Goal: Find specific page/section

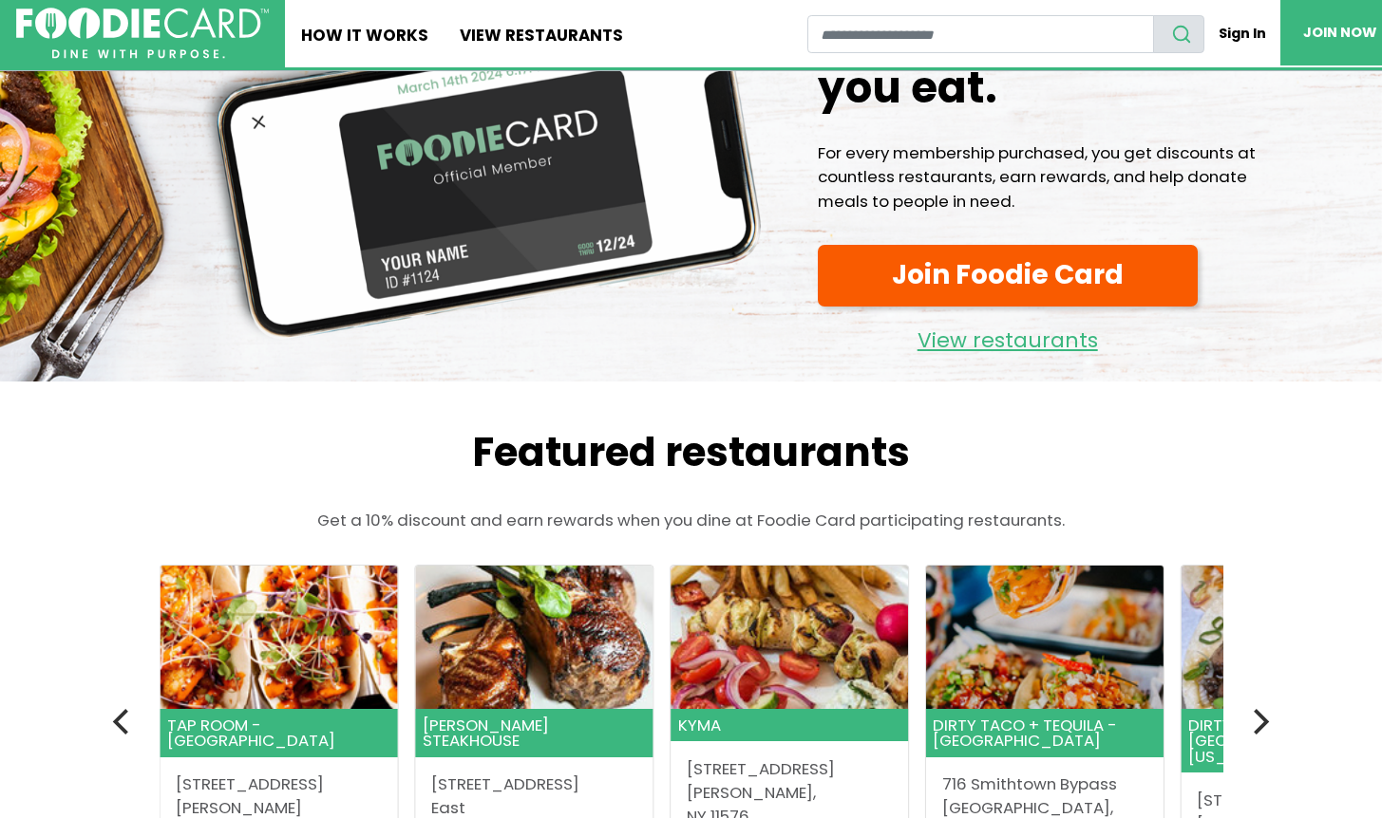
scroll to position [253, 0]
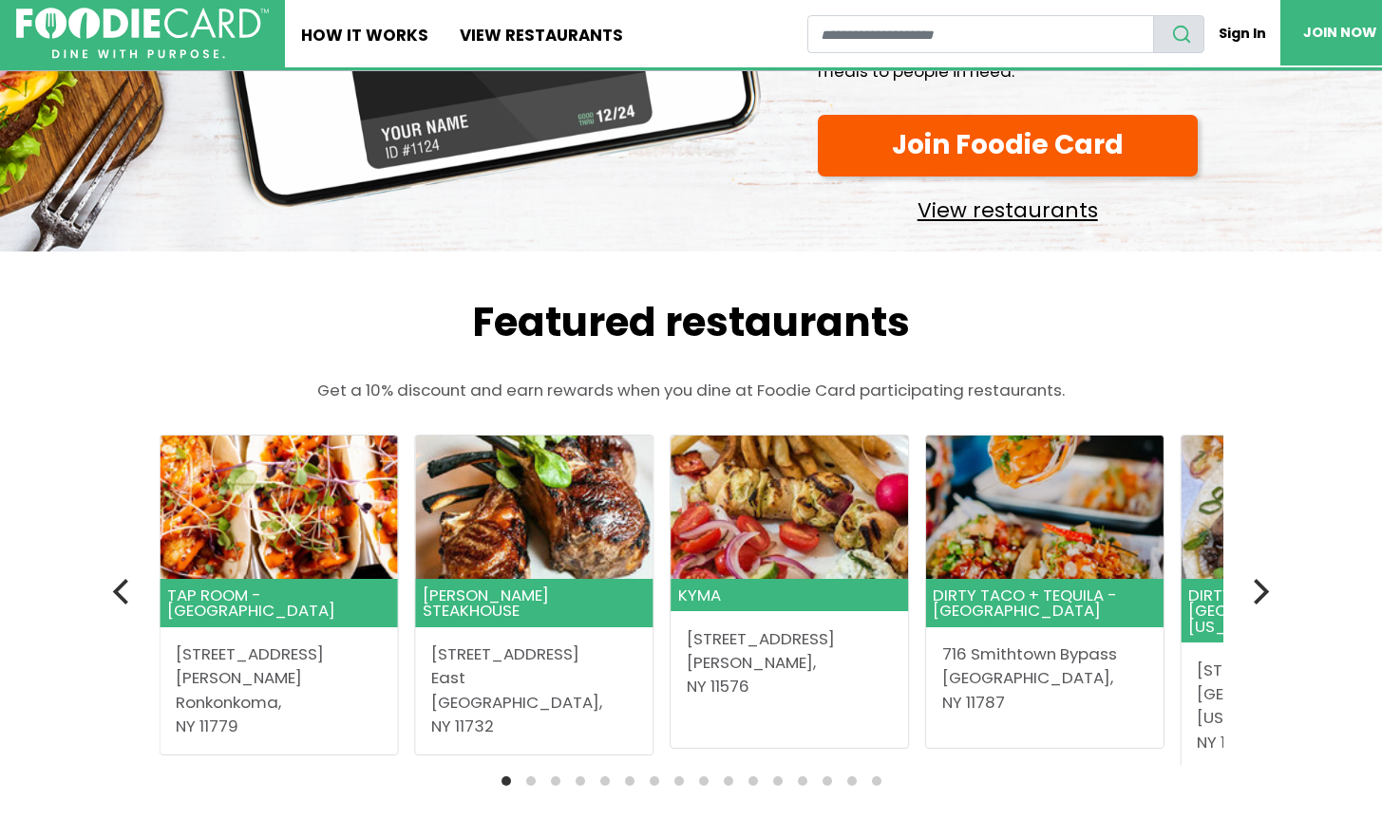
click at [994, 209] on link "View restaurants" at bounding box center [1008, 206] width 380 height 44
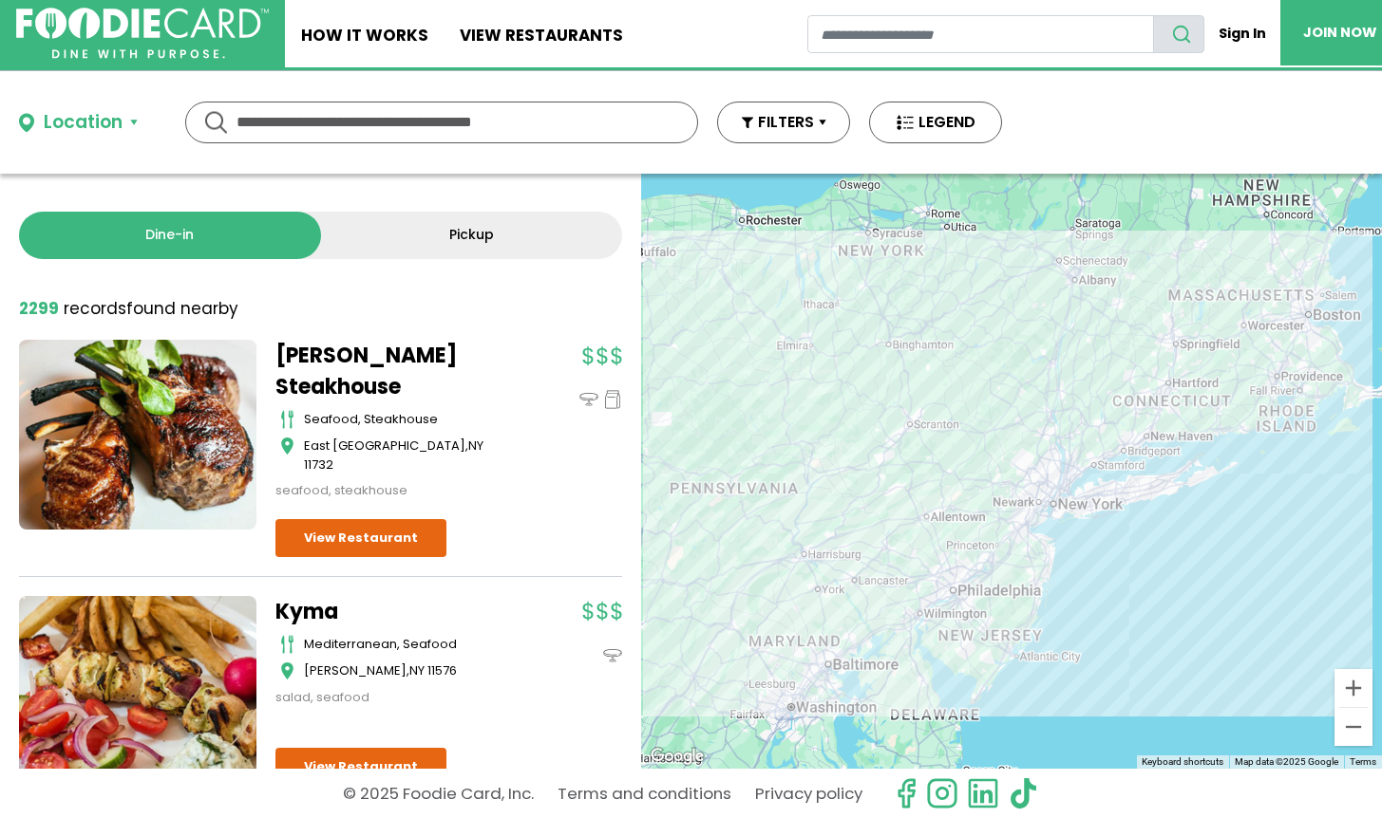
click at [242, 123] on input "text" at bounding box center [441, 123] width 410 height 40
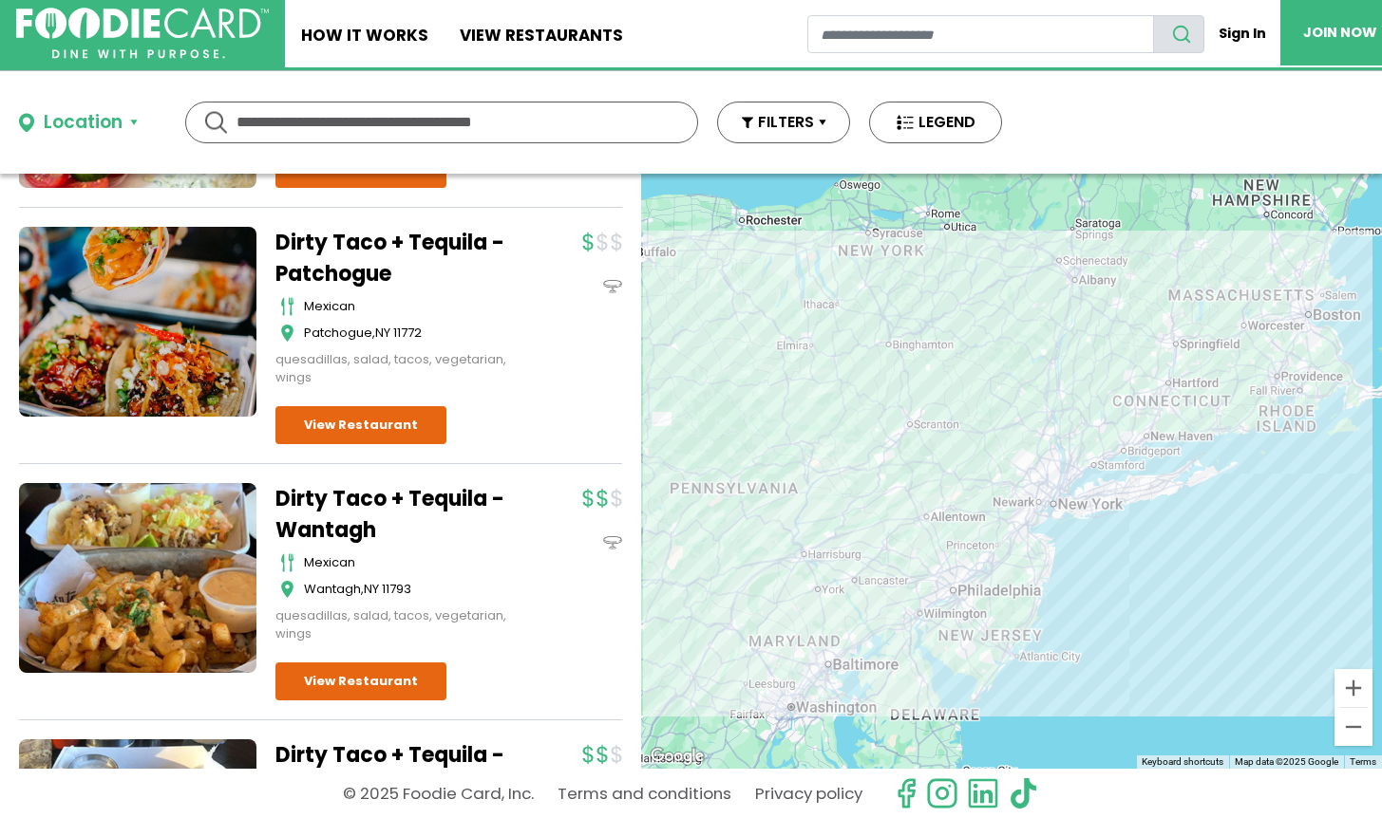
scroll to position [600, 0]
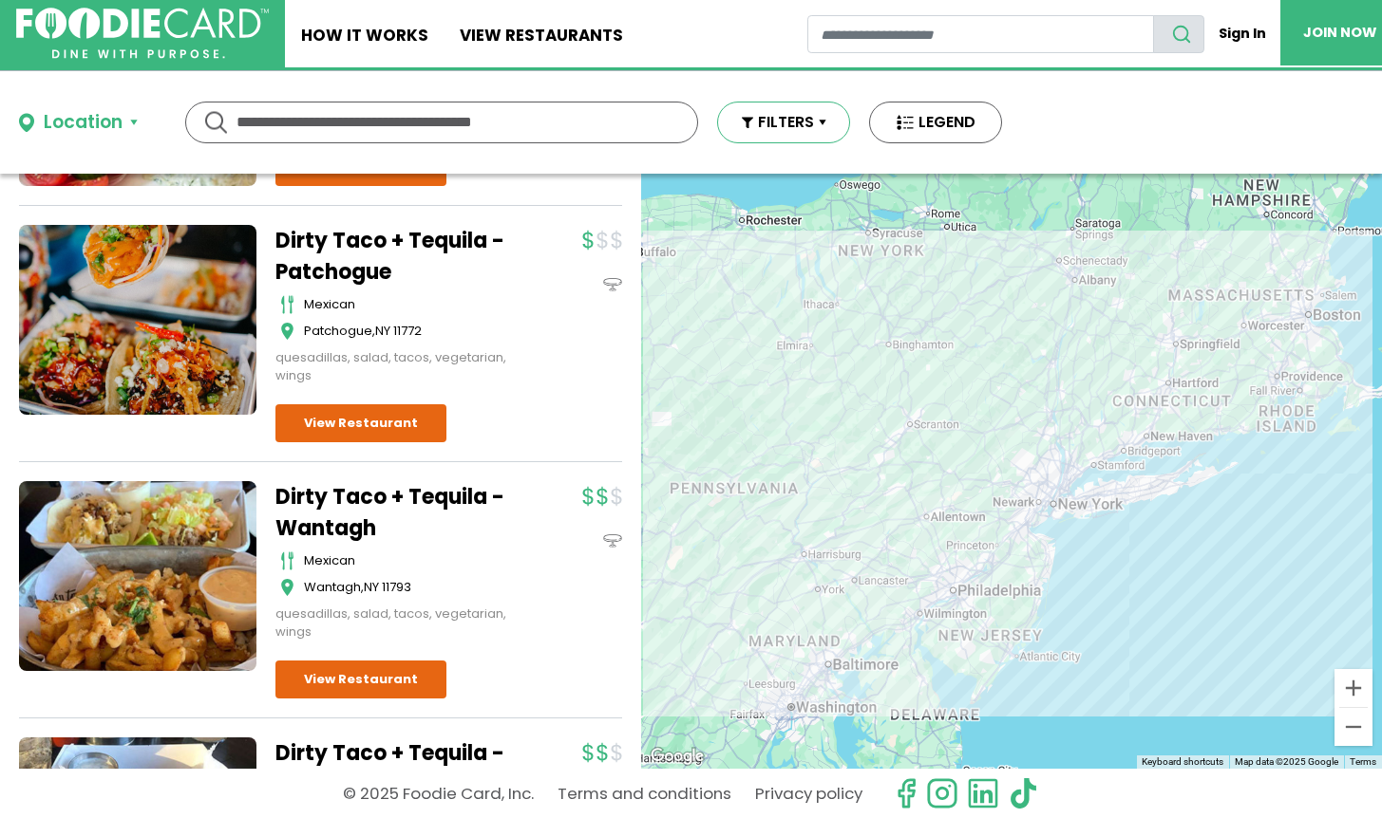
click at [807, 121] on button "FILTERS" at bounding box center [783, 123] width 133 height 42
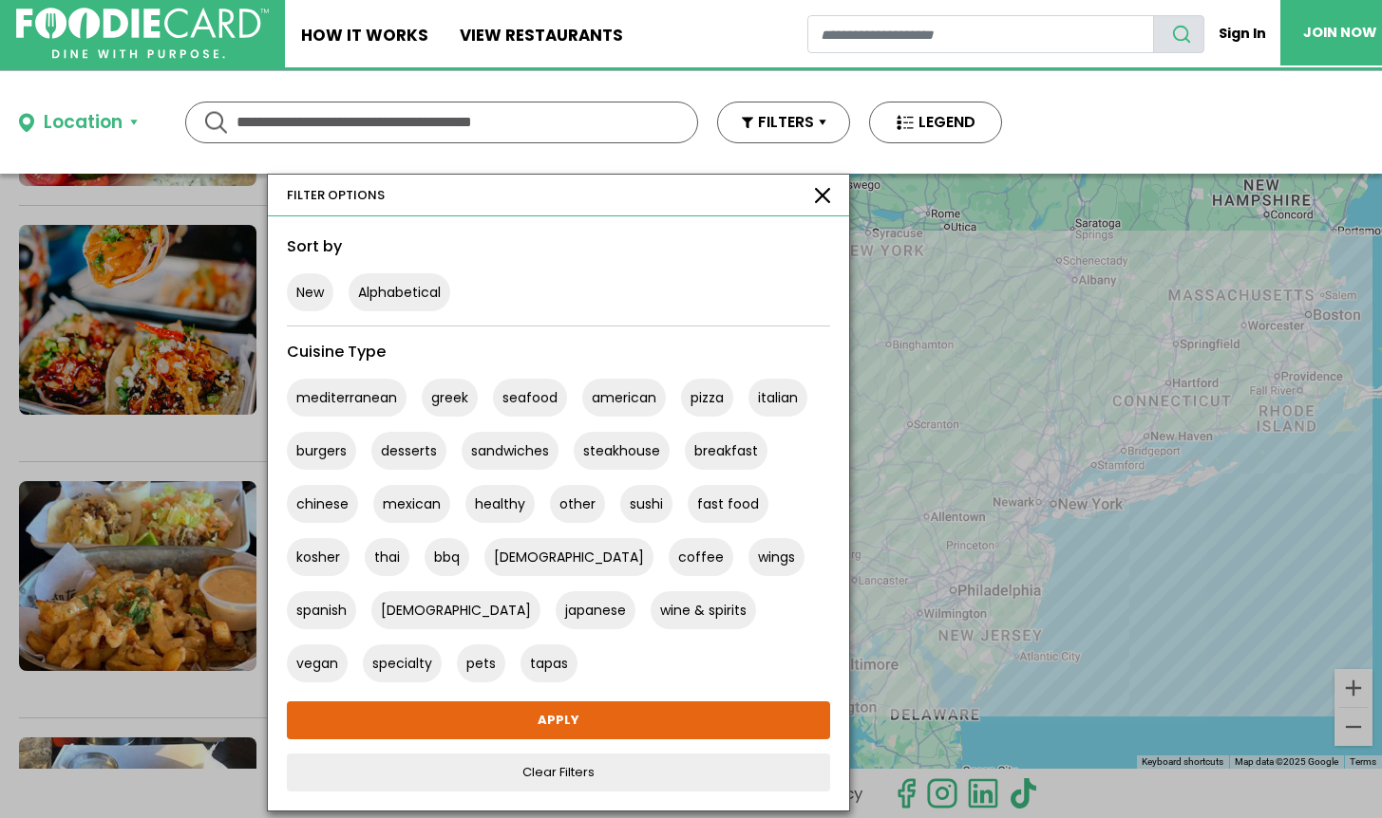
click at [114, 120] on div "Location" at bounding box center [83, 123] width 79 height 28
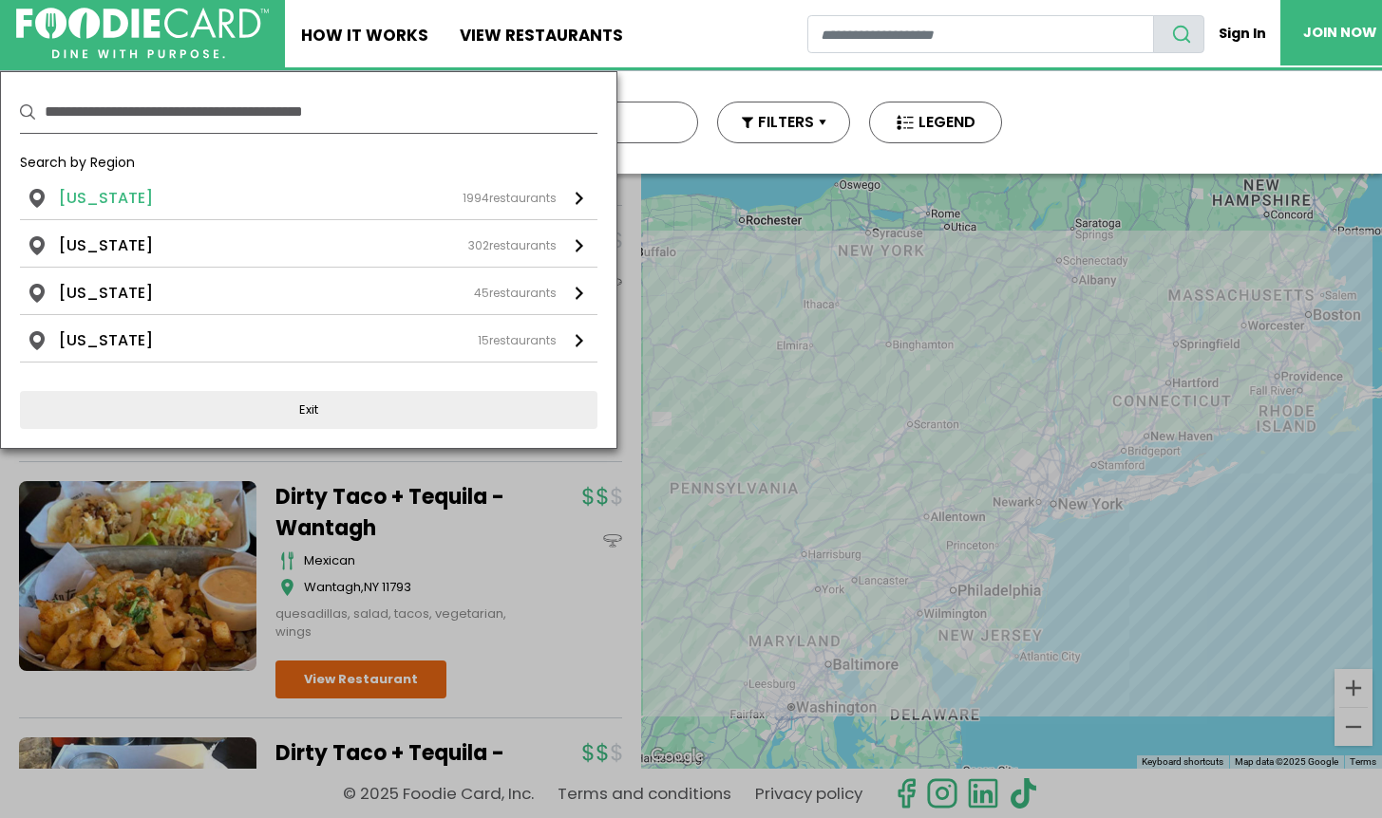
click at [134, 197] on div "New York 1994 restaurants" at bounding box center [308, 198] width 498 height 23
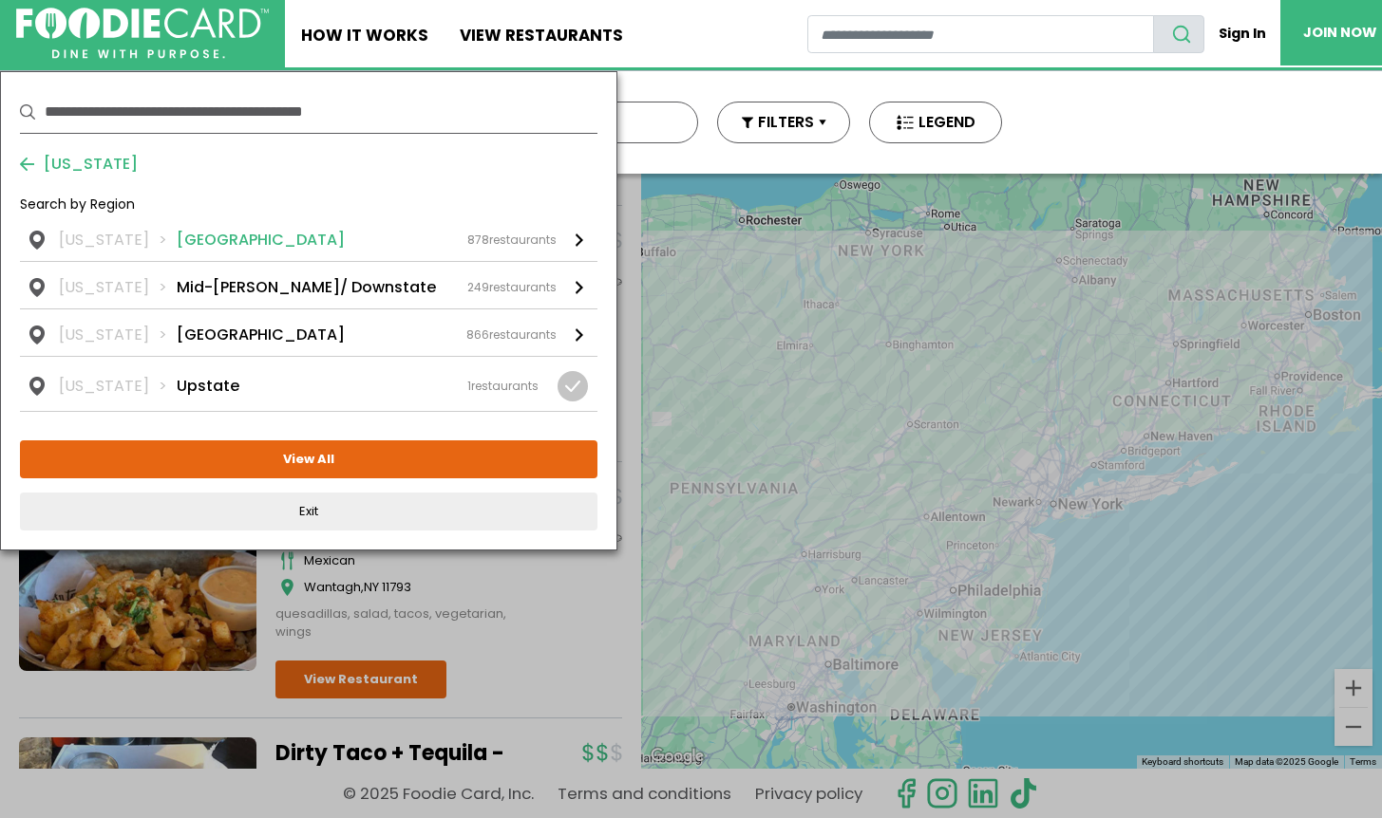
click at [527, 239] on div "878 restaurants" at bounding box center [511, 240] width 89 height 17
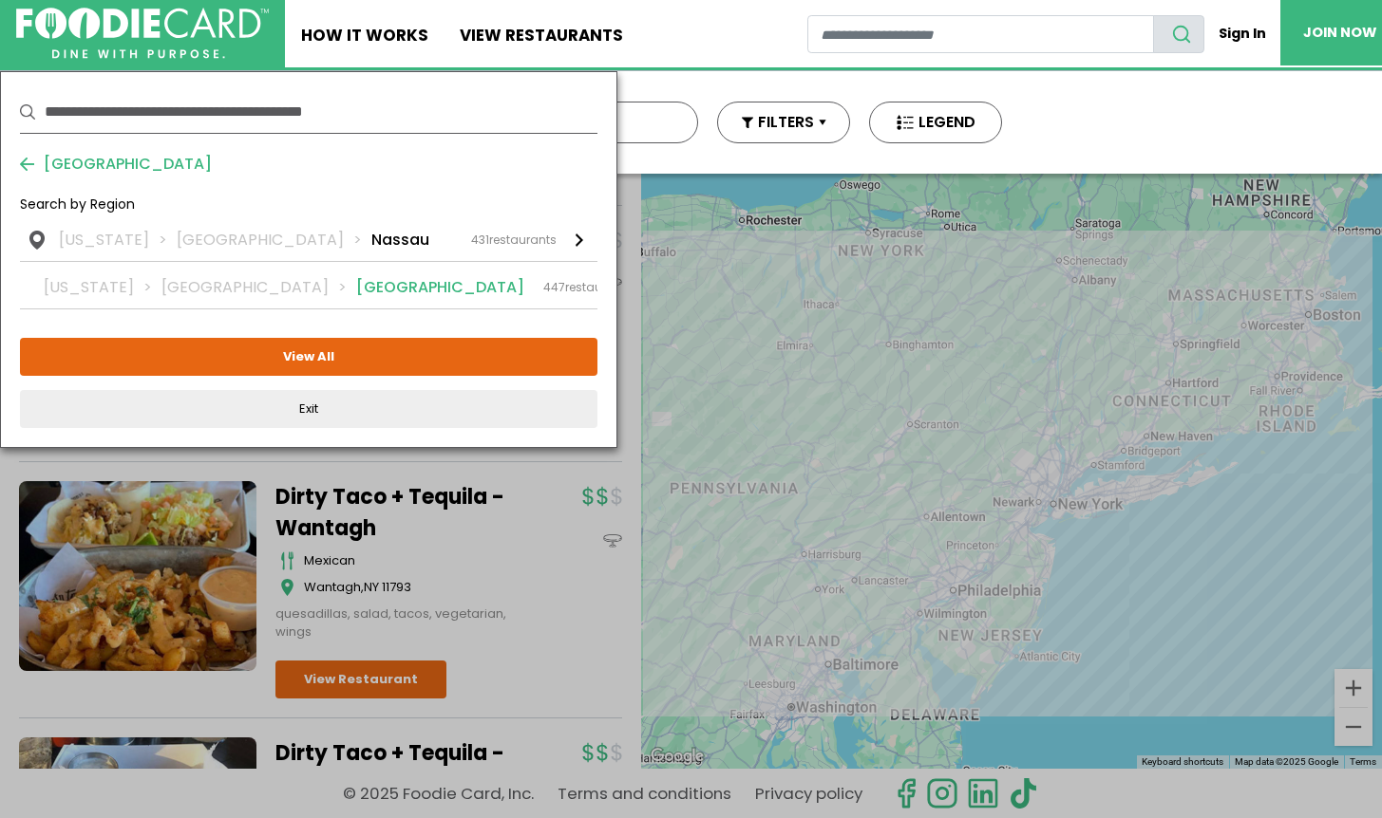
click at [543, 289] on div "447 restaurants" at bounding box center [587, 287] width 89 height 17
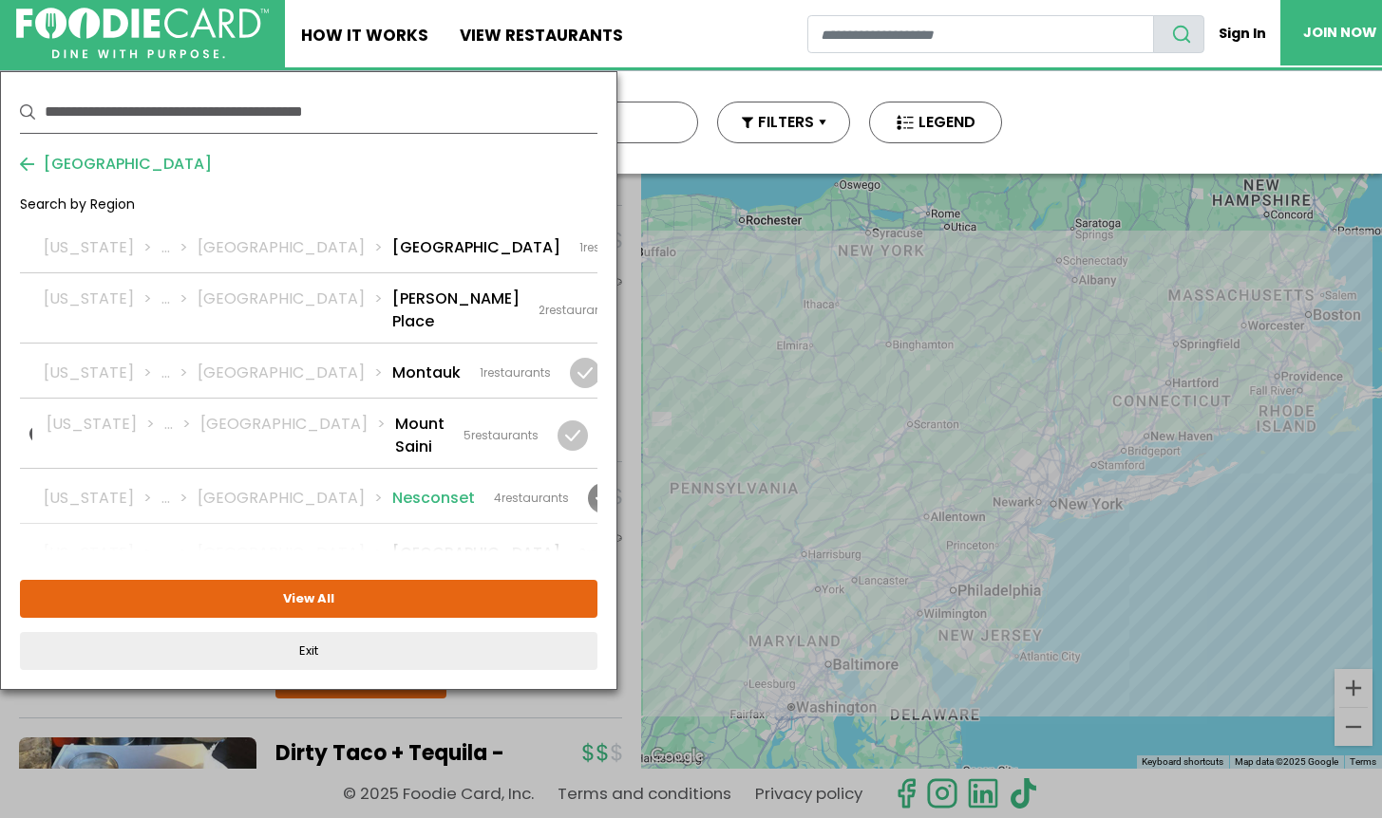
scroll to position [2624, 0]
click at [392, 599] on li "Northport" at bounding box center [476, 610] width 168 height 23
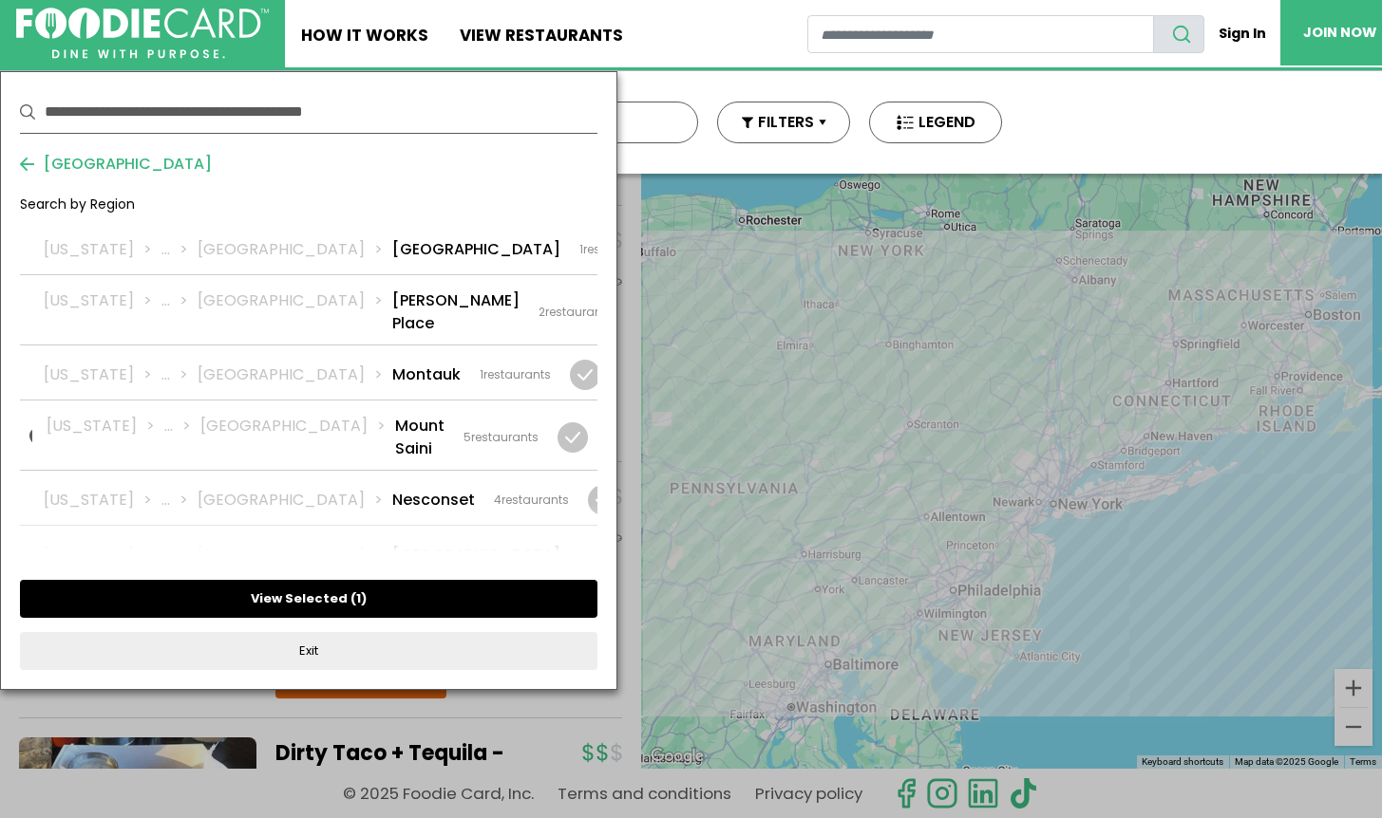
click at [403, 597] on button "View Selected ( 1 )" at bounding box center [308, 599] width 577 height 38
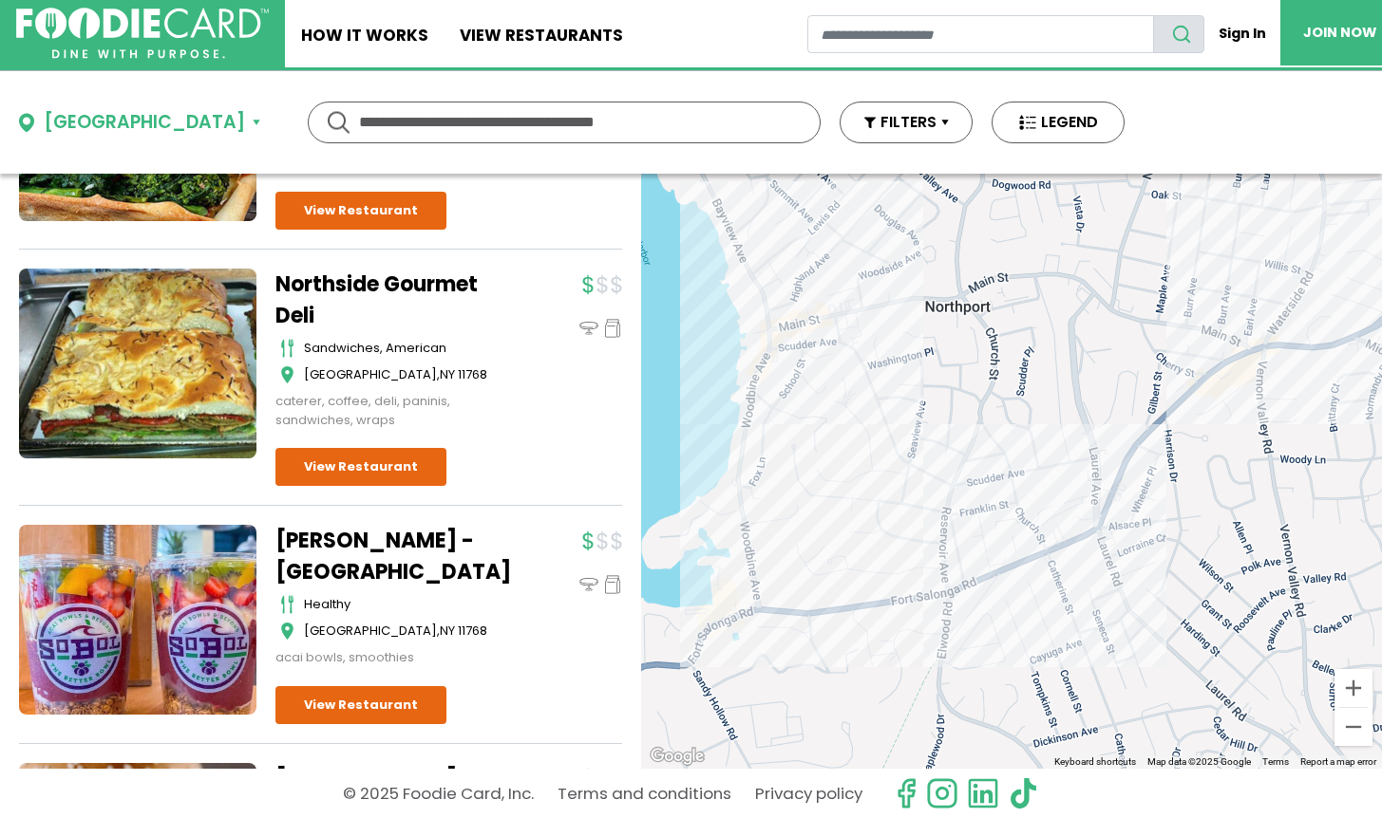
scroll to position [665, 0]
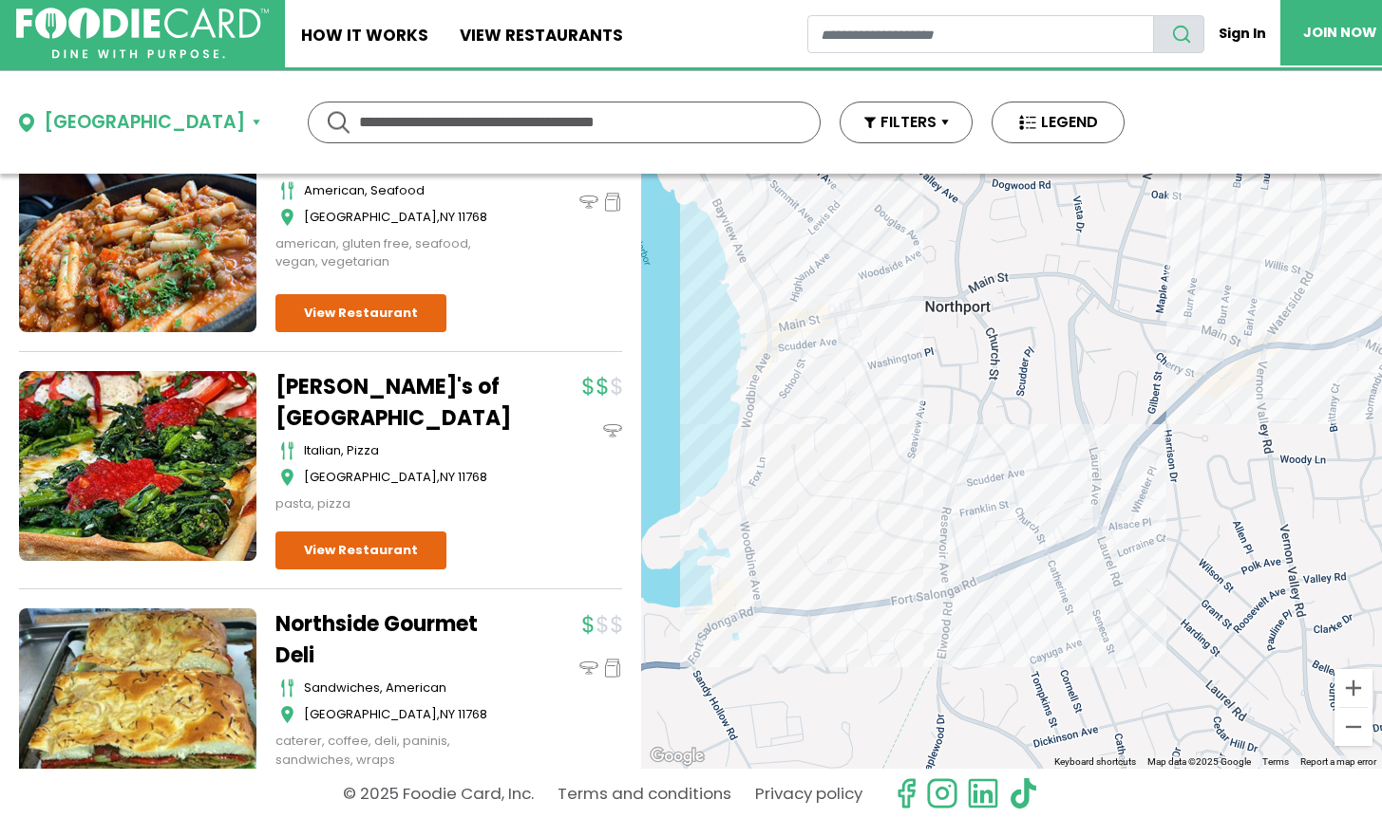
click at [147, 119] on button "Northport" at bounding box center [139, 123] width 241 height 28
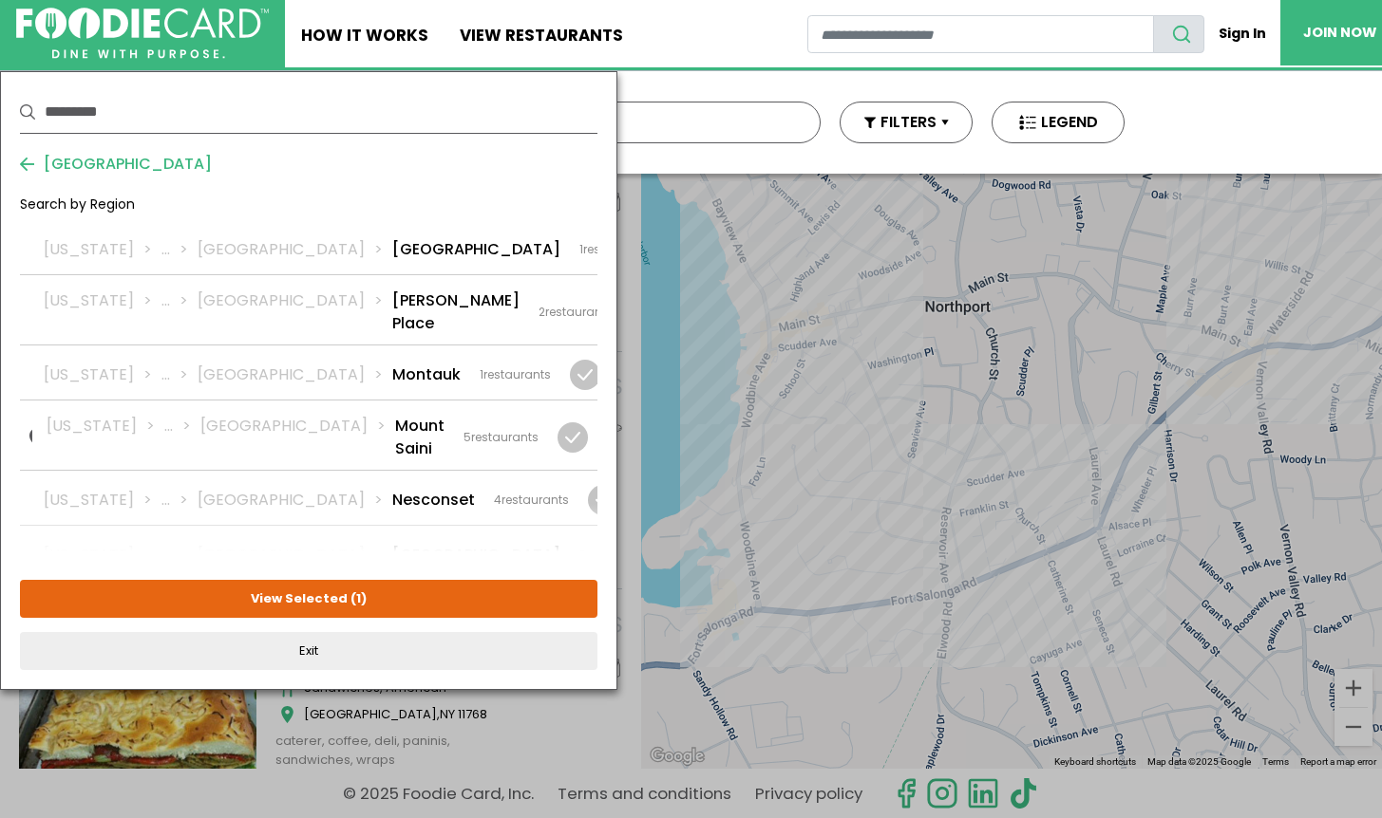
click at [673, 595] on div at bounding box center [688, 610] width 30 height 30
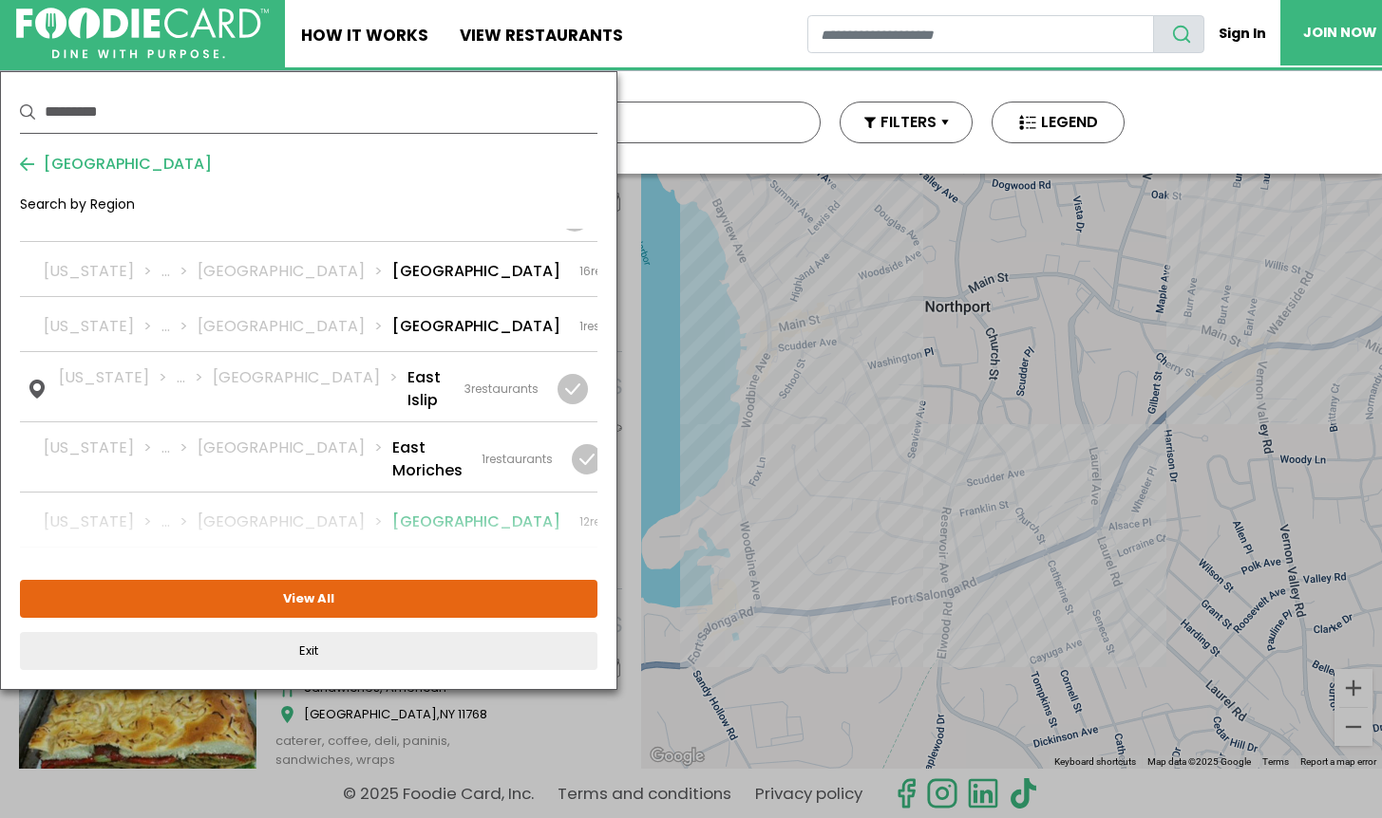
scroll to position [1090, 0]
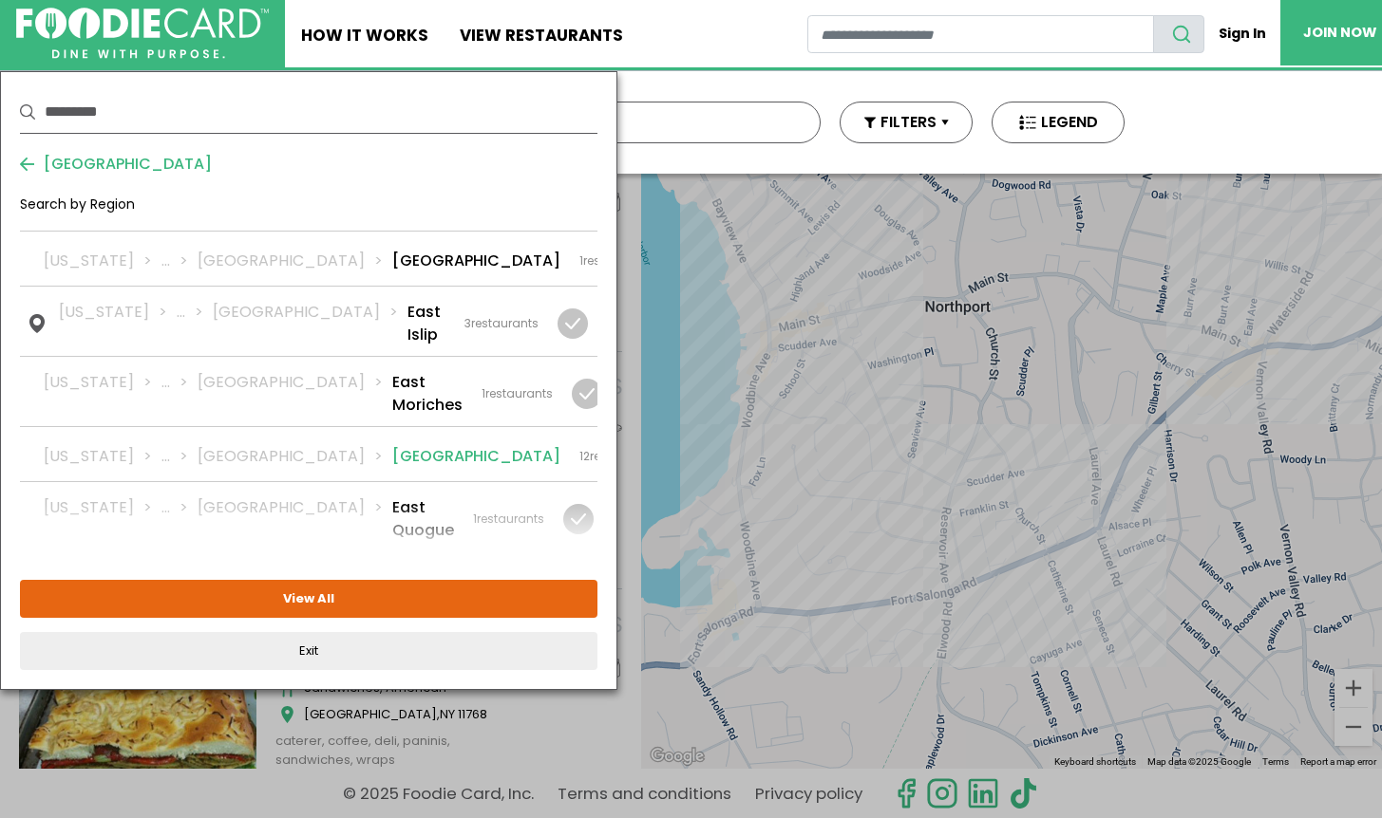
click at [676, 442] on div at bounding box center [691, 457] width 30 height 30
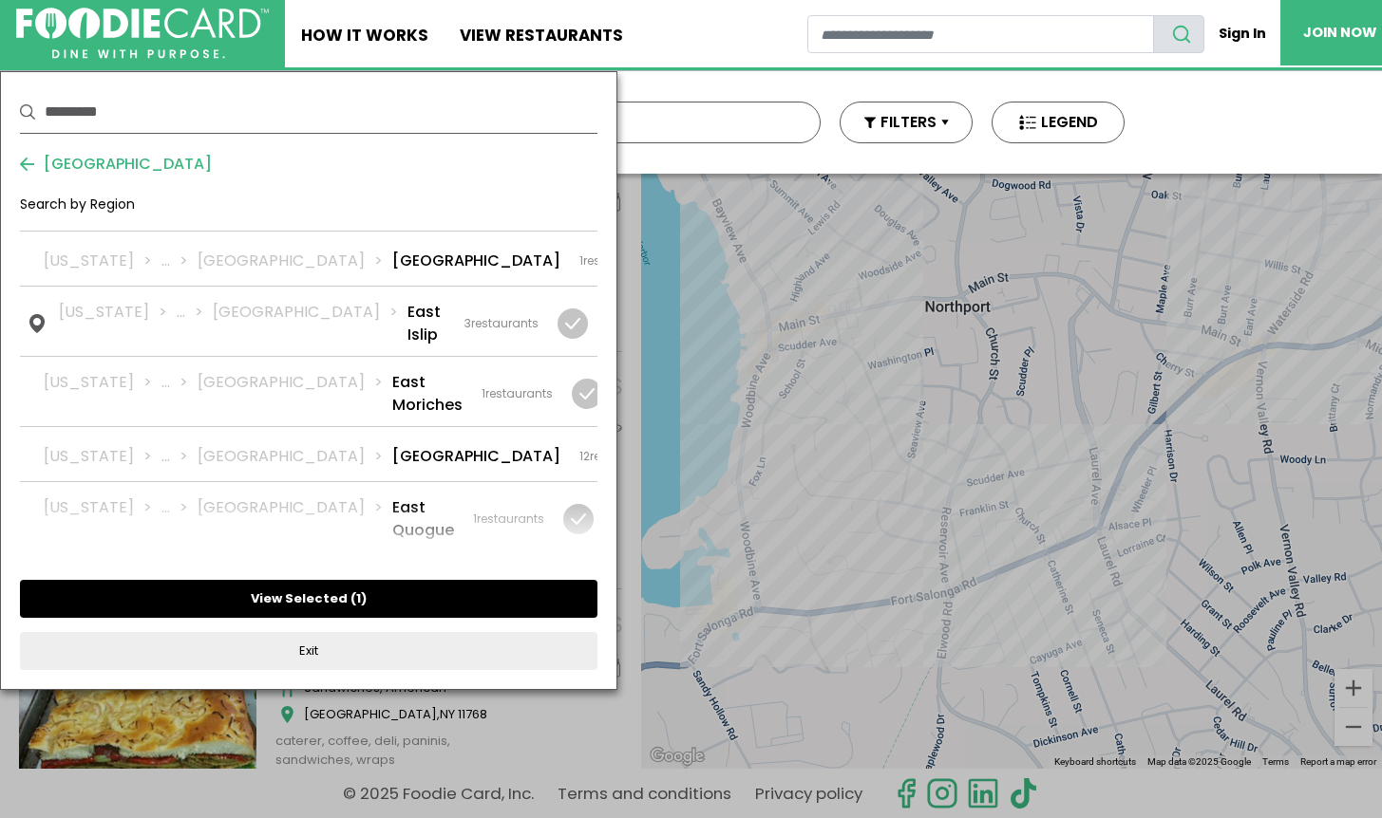
click at [334, 596] on button "View Selected ( 1 )" at bounding box center [308, 599] width 577 height 38
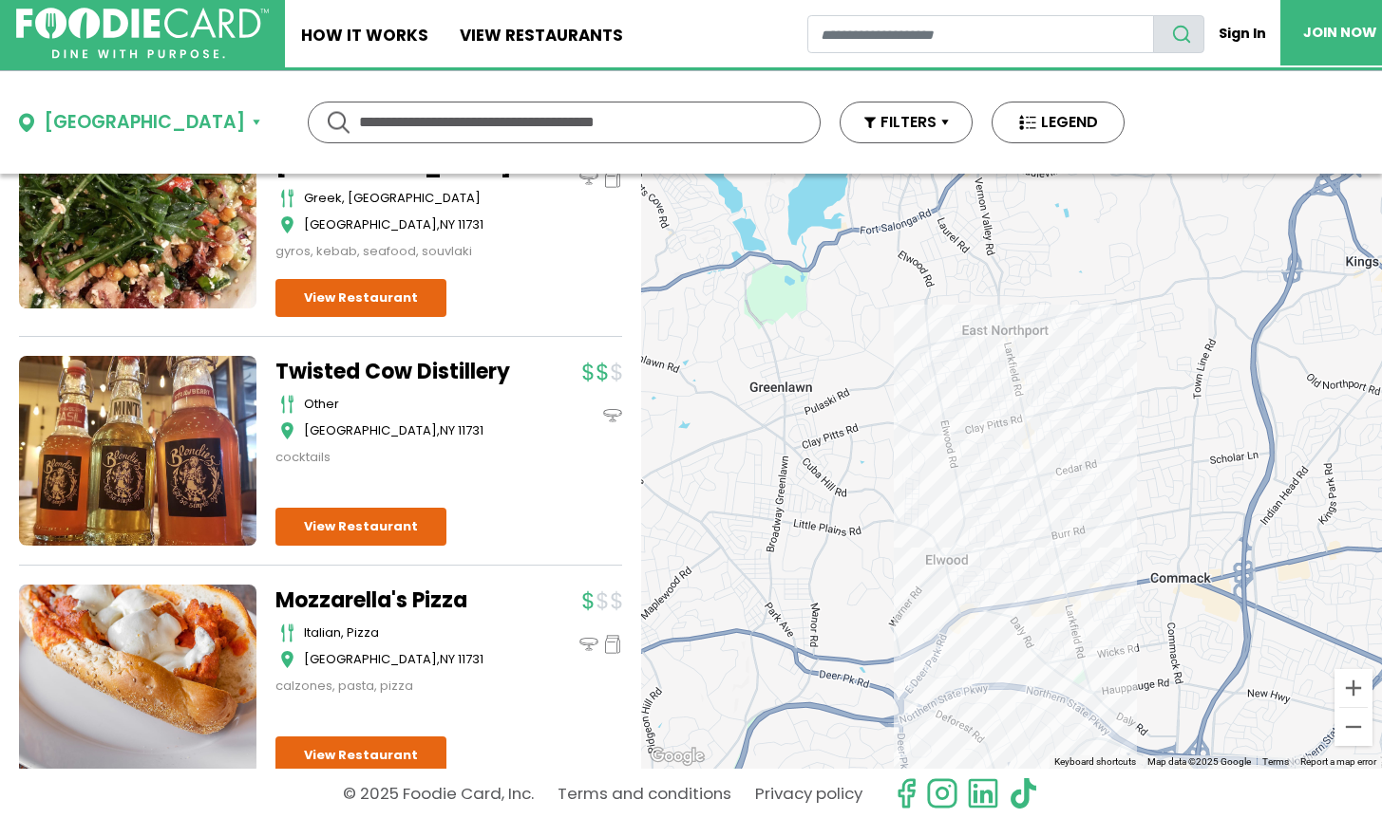
scroll to position [893, 0]
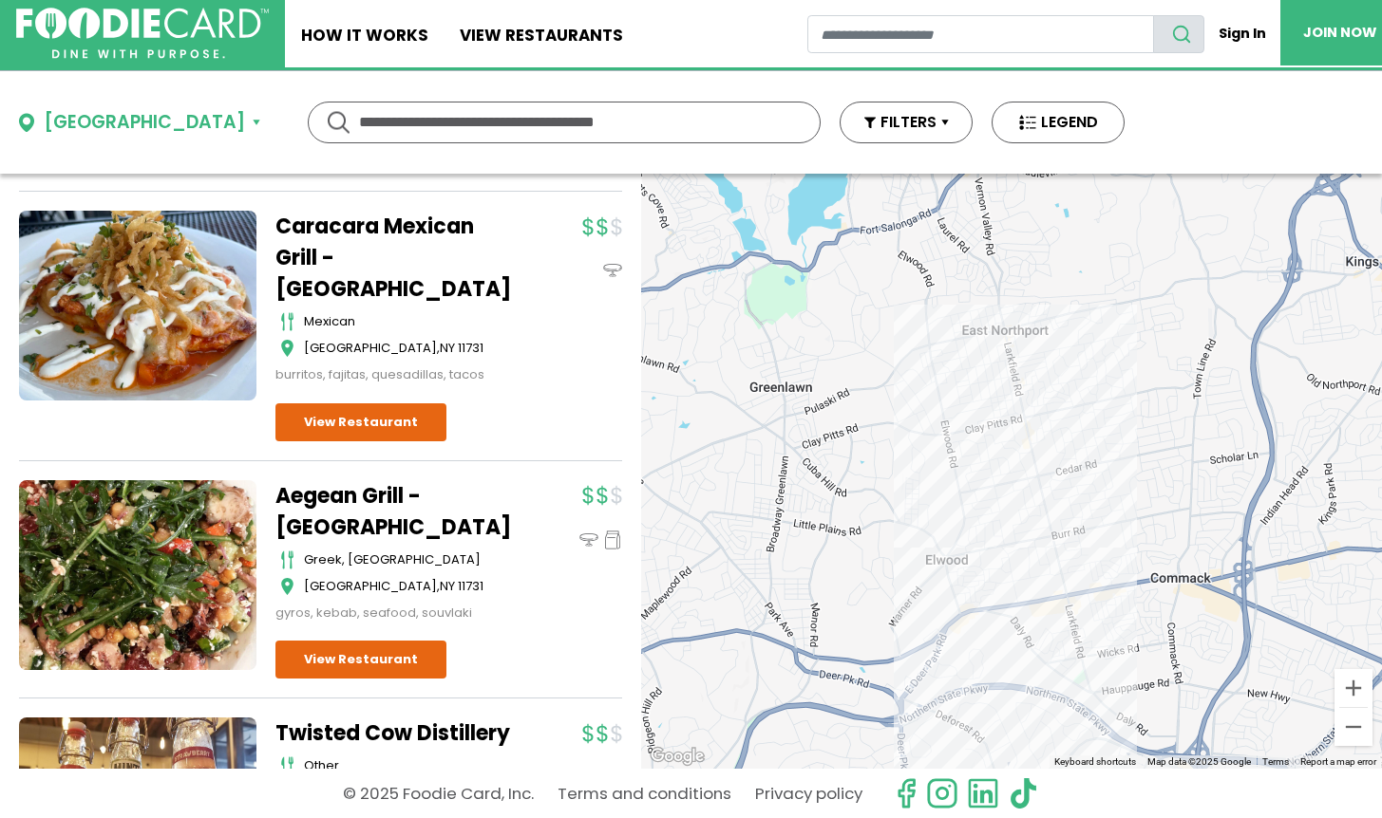
click at [186, 123] on button "East Northport" at bounding box center [139, 123] width 241 height 28
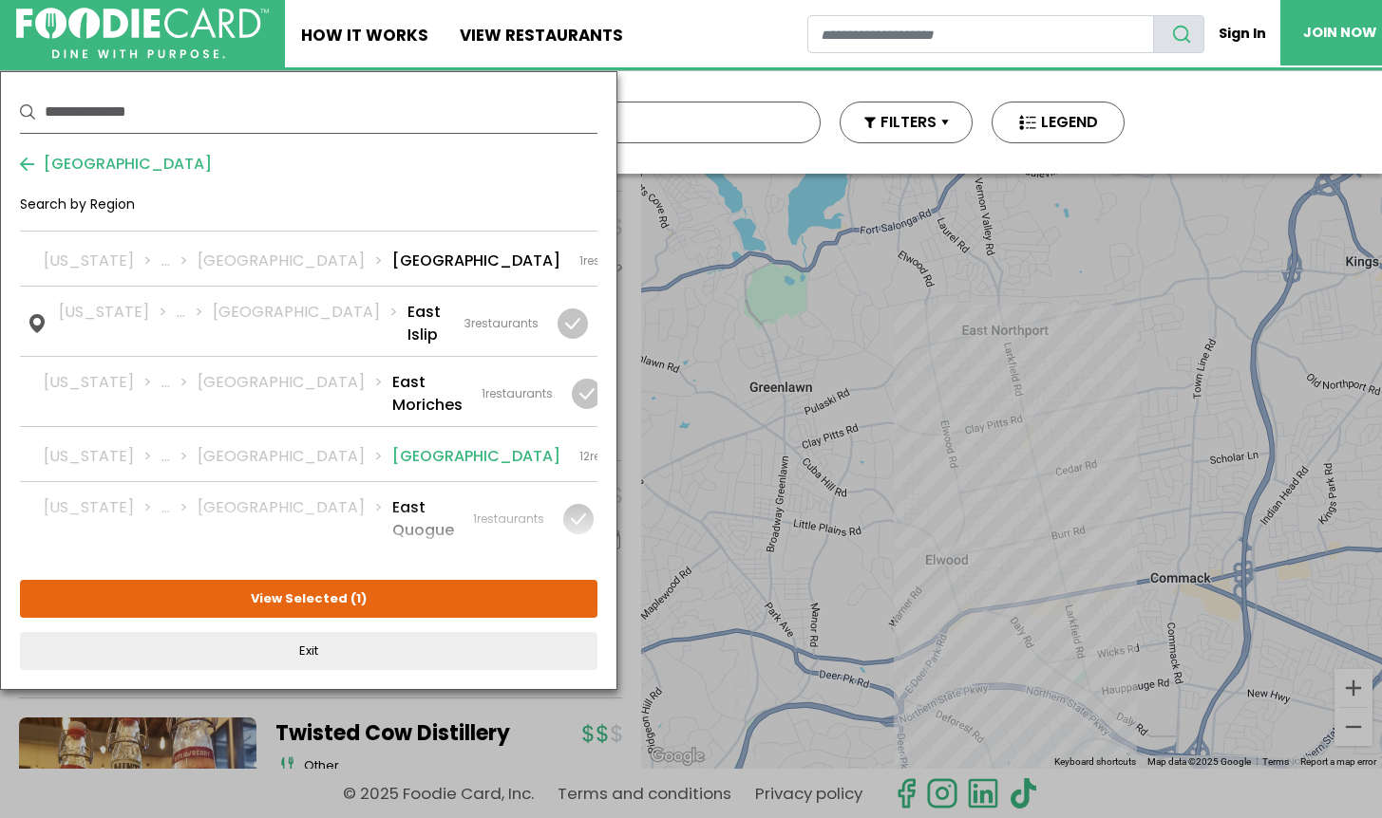
click at [676, 442] on div at bounding box center [691, 457] width 30 height 30
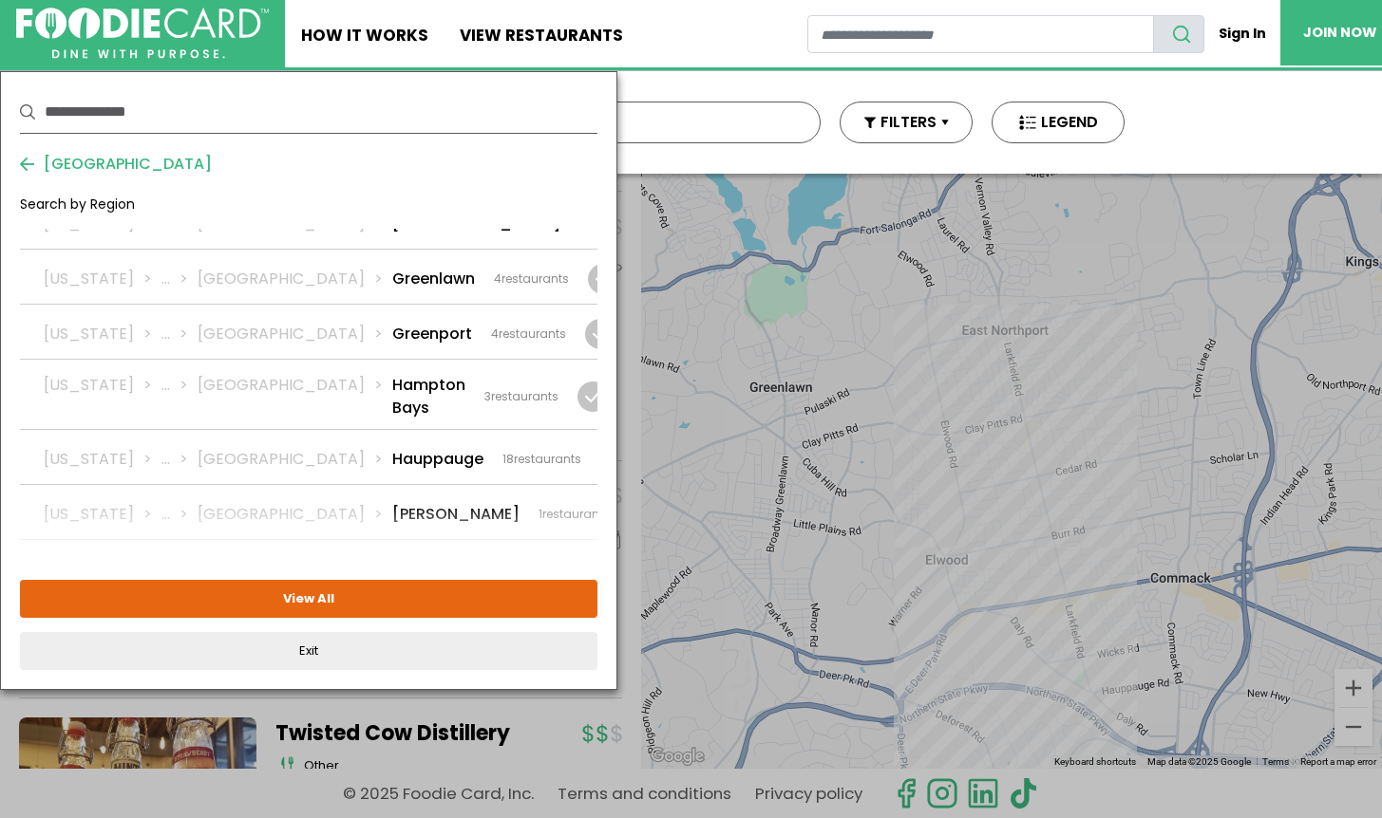
scroll to position [1517, 0]
click at [595, 611] on div at bounding box center [610, 626] width 30 height 30
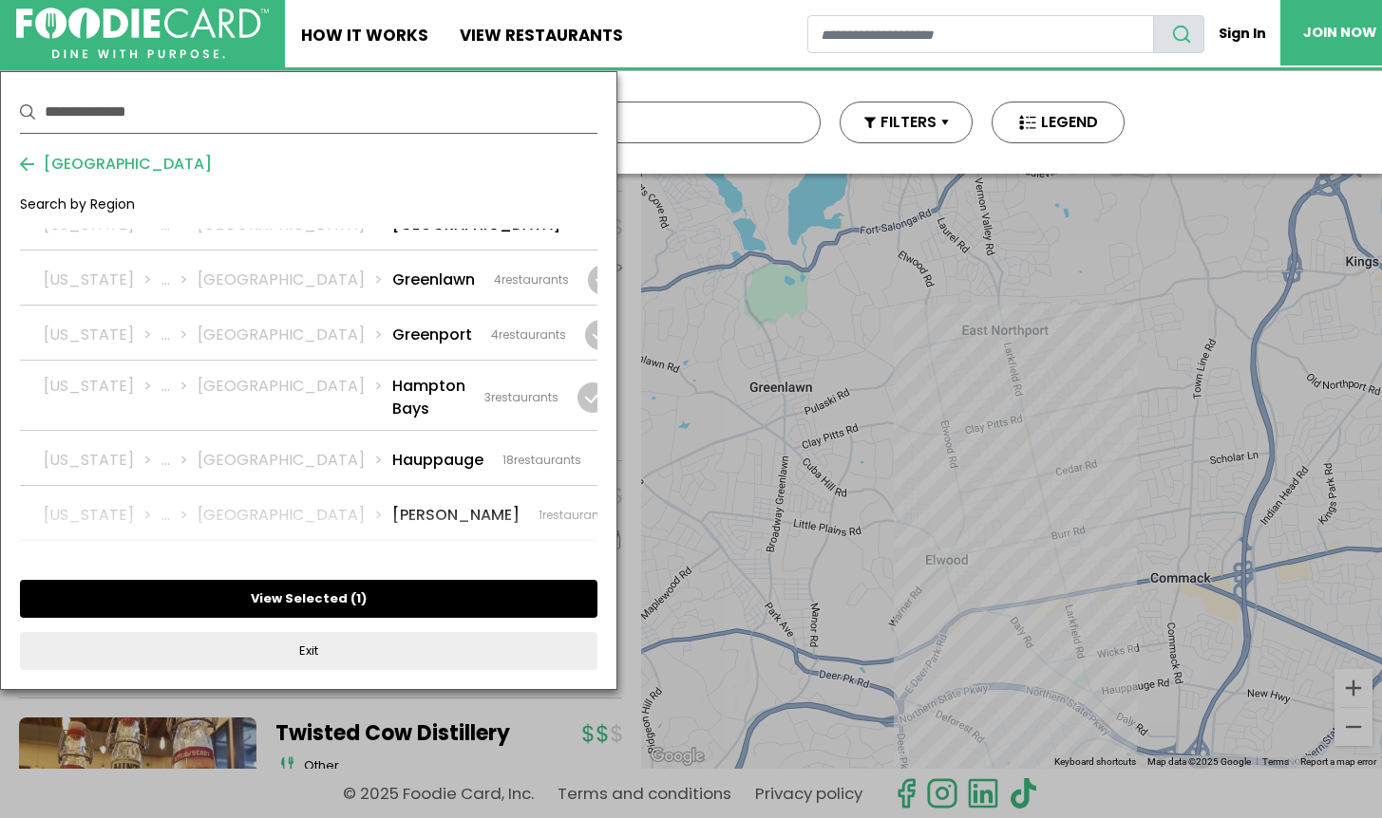
click at [411, 601] on button "View Selected ( 1 )" at bounding box center [308, 599] width 577 height 38
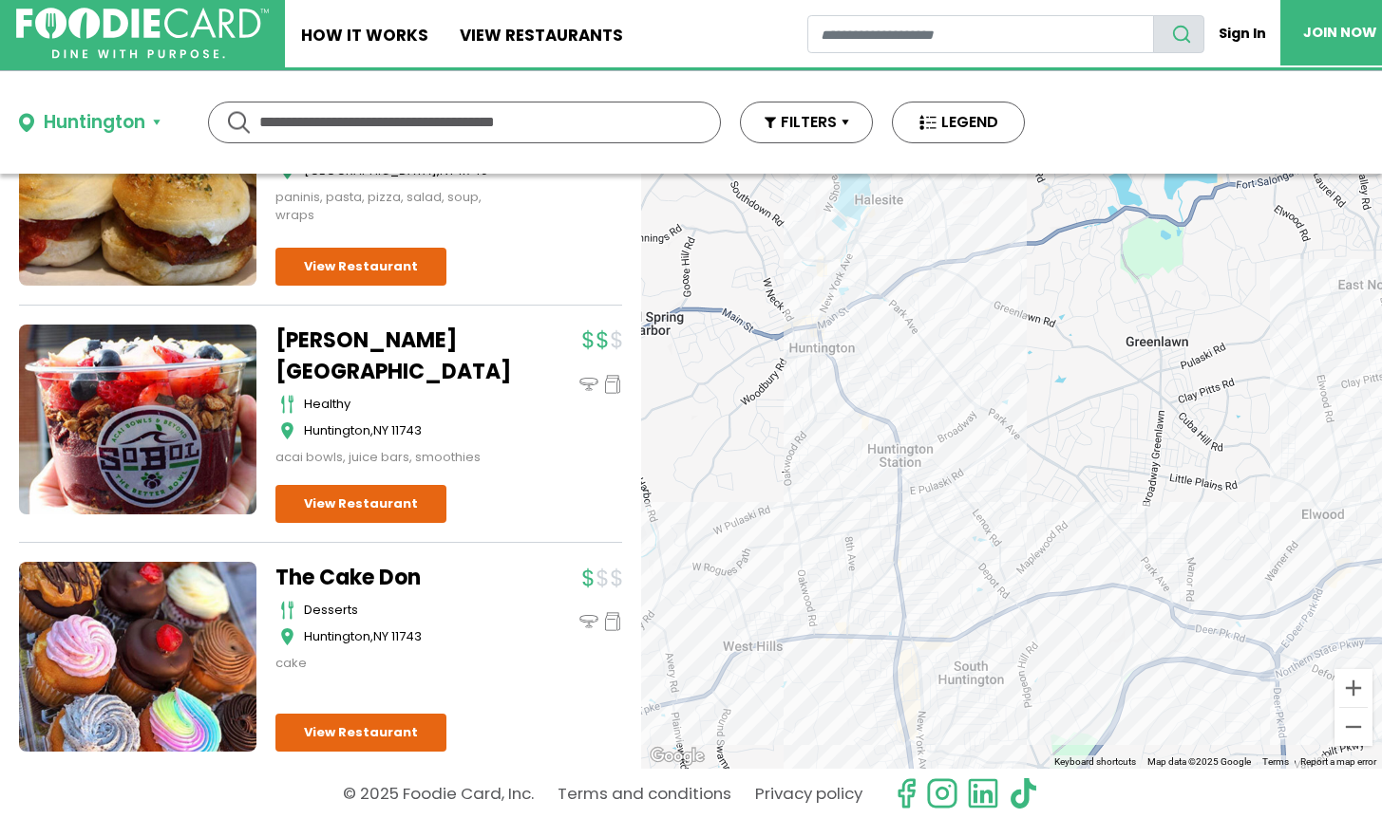
scroll to position [0, 0]
